Goal: Communication & Community: Connect with others

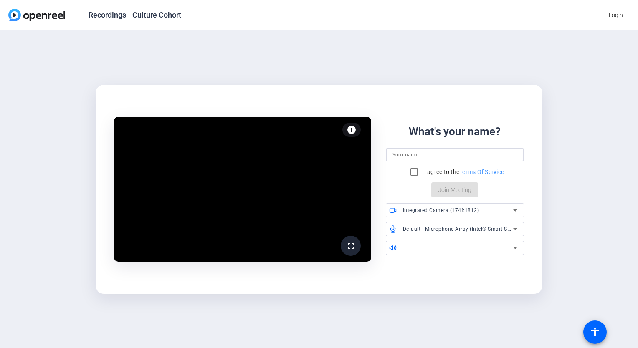
click at [410, 151] on input at bounding box center [454, 155] width 125 height 10
type input "[PERSON_NAME]"
click at [411, 172] on input "I agree to the Terms Of Service" at bounding box center [414, 172] width 17 height 17
checkbox input "true"
click at [449, 190] on span "Join Meeting" at bounding box center [454, 190] width 33 height 9
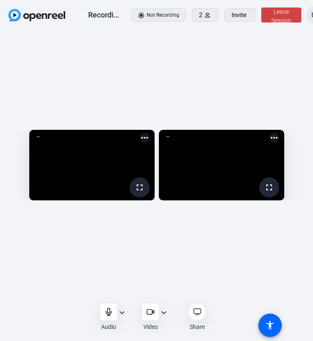
click at [158, 224] on div "282.9 GB fullscreen [PERSON_NAME] (You) more_horiz fullscreen [PERSON_NAME] mor…" at bounding box center [156, 167] width 313 height 273
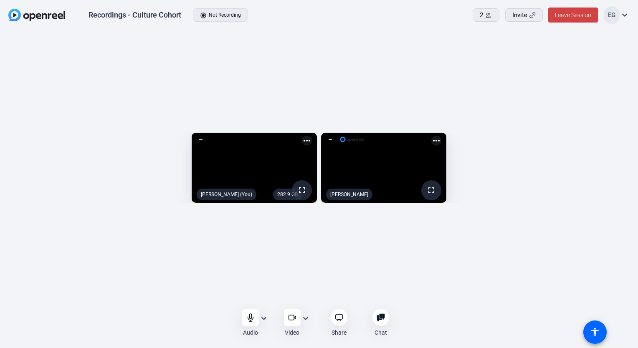
click at [373, 31] on div "282.9 GB fullscreen [PERSON_NAME] (You) more_horiz fullscreen [PERSON_NAME] mor…" at bounding box center [319, 170] width 638 height 278
click at [566, 13] on span "Leave Session" at bounding box center [572, 15] width 36 height 7
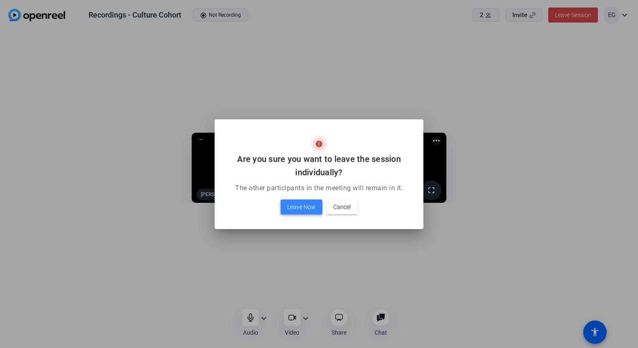
click at [295, 205] on span "Leave Now" at bounding box center [301, 207] width 28 height 10
